Goal: Find specific page/section: Find specific page/section

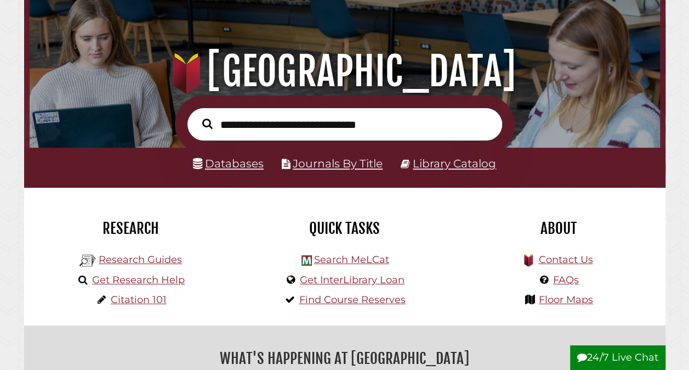
scroll to position [105, 0]
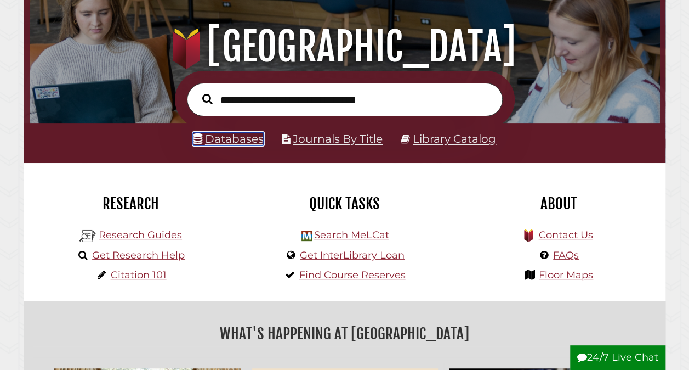
click at [240, 139] on link "Databases" at bounding box center [228, 138] width 71 height 13
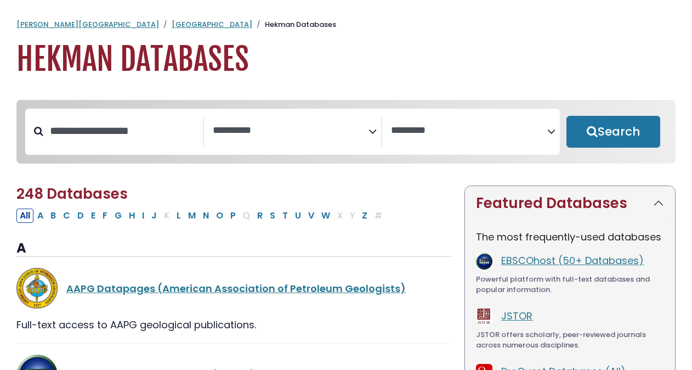
select select "Database Subject Filter"
select select "Database Vendors Filter"
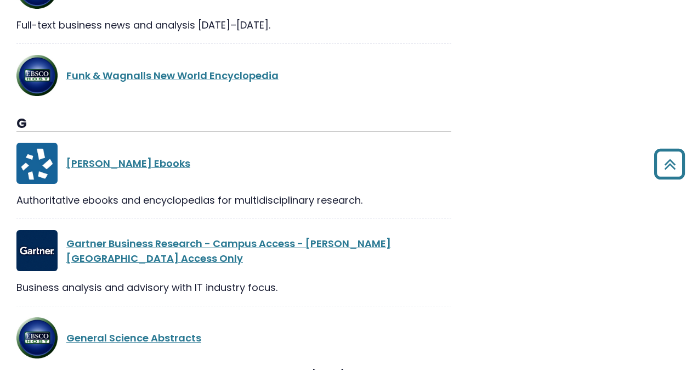
scroll to position [9763, 0]
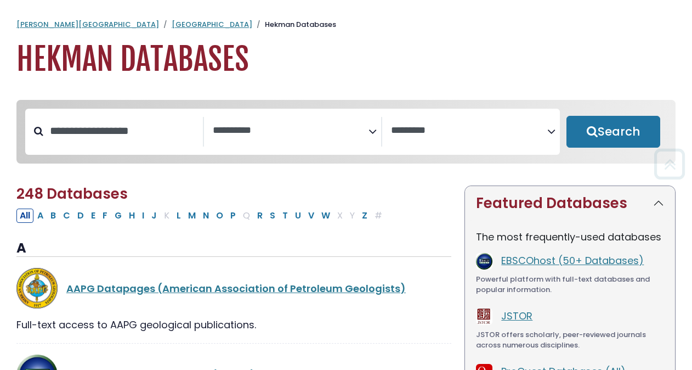
select select "Database Subject Filter"
select select "Database Vendors Filter"
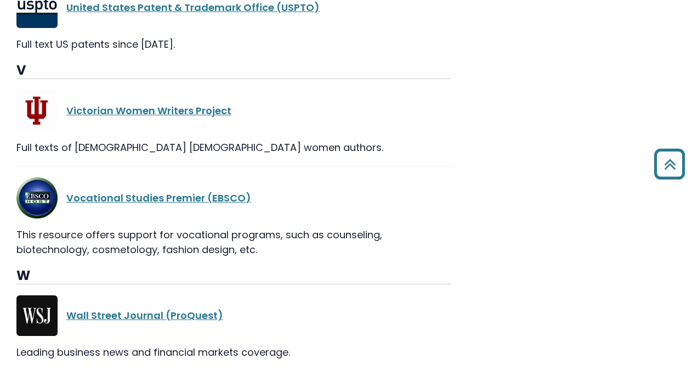
scroll to position [22703, 0]
